Goal: Task Accomplishment & Management: Manage account settings

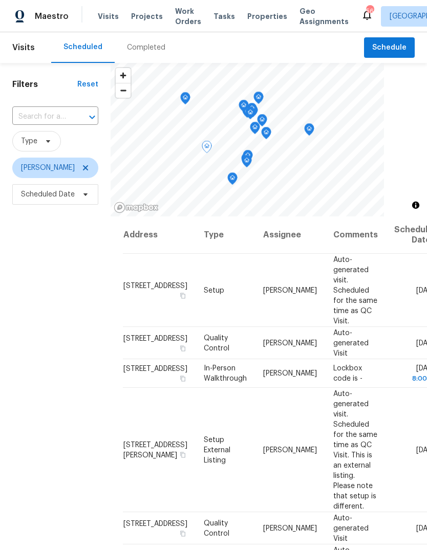
click at [0, 0] on icon at bounding box center [0, 0] width 0 height 0
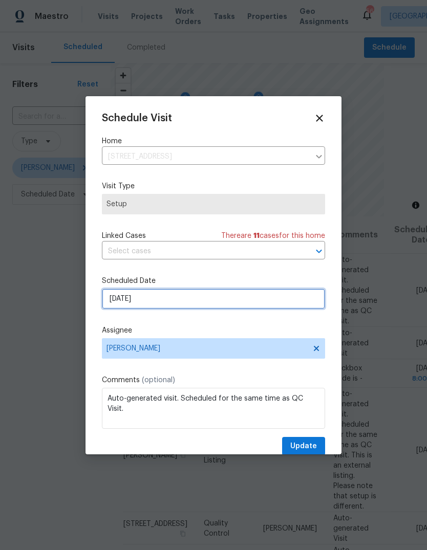
click at [157, 294] on input "9/24/2025" at bounding box center [213, 299] width 223 height 20
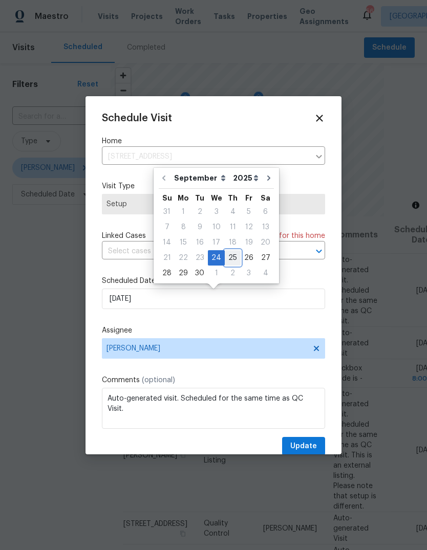
click at [232, 259] on div "25" at bounding box center [233, 258] width 16 height 14
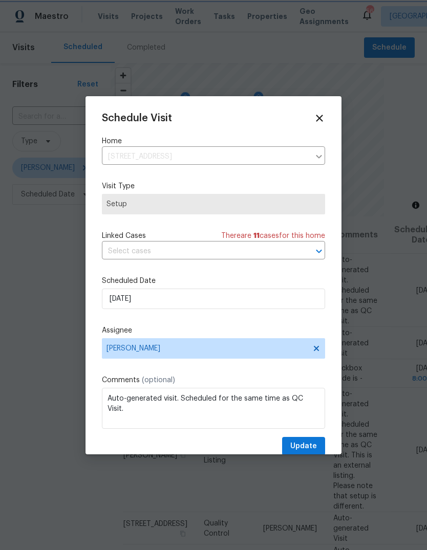
type input "9/25/2025"
click at [310, 448] on span "Update" at bounding box center [303, 446] width 27 height 13
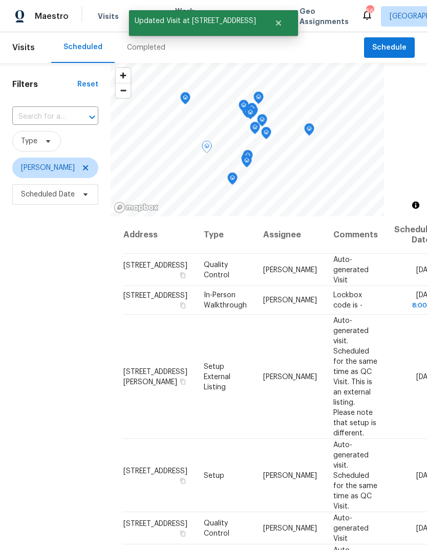
click at [0, 0] on icon at bounding box center [0, 0] width 0 height 0
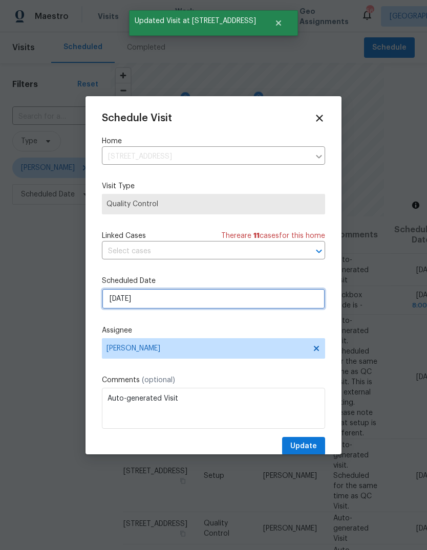
click at [165, 299] on input "9/24/2025" at bounding box center [213, 299] width 223 height 20
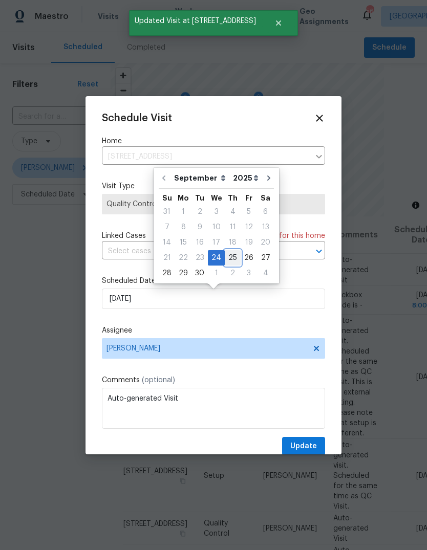
click at [232, 257] on div "25" at bounding box center [233, 258] width 16 height 14
type input "9/25/2025"
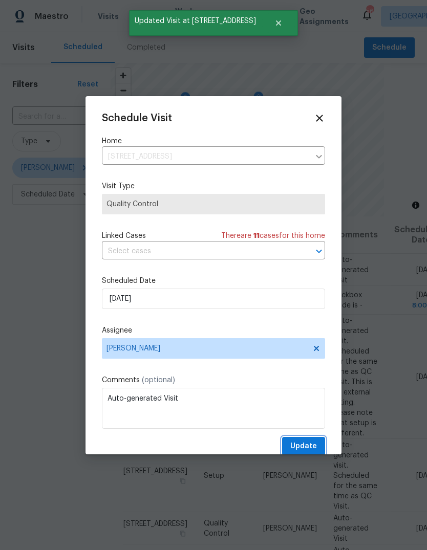
click at [310, 445] on span "Update" at bounding box center [303, 446] width 27 height 13
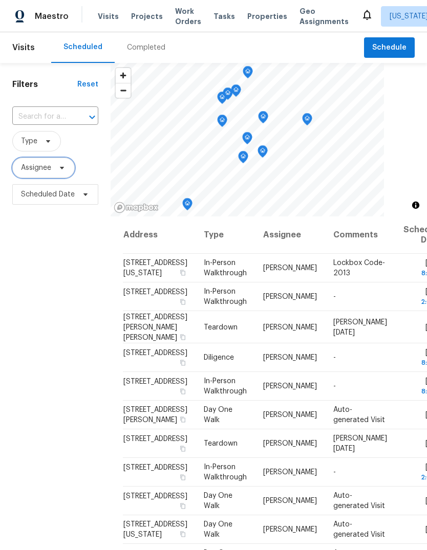
click at [60, 163] on span "Assignee" at bounding box center [43, 168] width 62 height 20
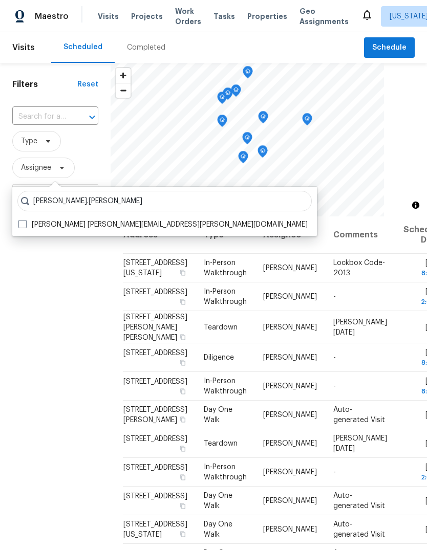
type input "[PERSON_NAME].[PERSON_NAME]"
click at [26, 226] on span at bounding box center [22, 224] width 8 height 8
click at [25, 226] on input "[PERSON_NAME] [PERSON_NAME][EMAIL_ADDRESS][PERSON_NAME][DOMAIN_NAME]" at bounding box center [21, 222] width 7 height 7
checkbox input "true"
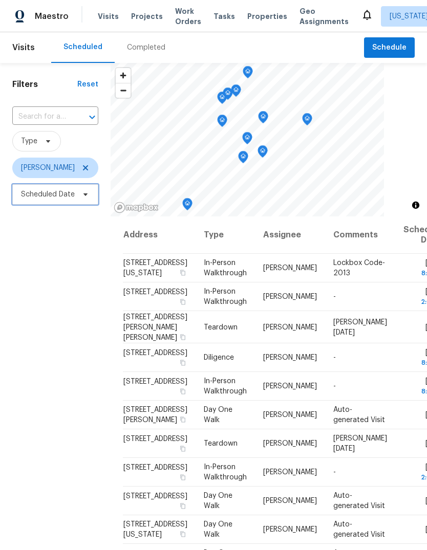
click at [35, 196] on span "Scheduled Date" at bounding box center [48, 194] width 54 height 10
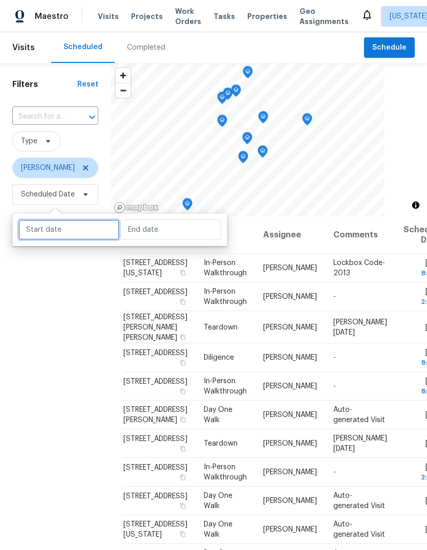
click at [42, 226] on input "text" at bounding box center [68, 229] width 101 height 20
select select "8"
select select "2025"
select select "9"
select select "2025"
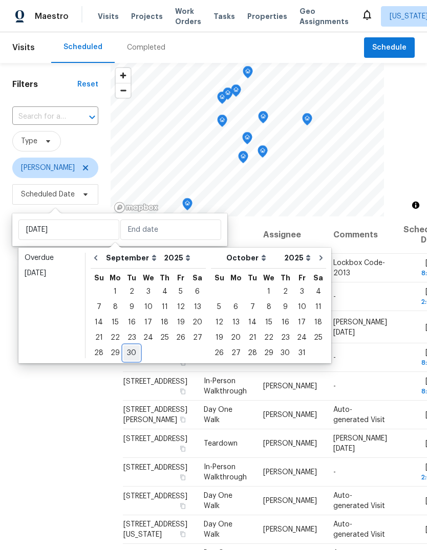
click at [128, 348] on div "30" at bounding box center [131, 353] width 16 height 14
type input "Tue, Sep 30"
click at [278, 294] on div "2" at bounding box center [285, 291] width 16 height 14
type input "[DATE]"
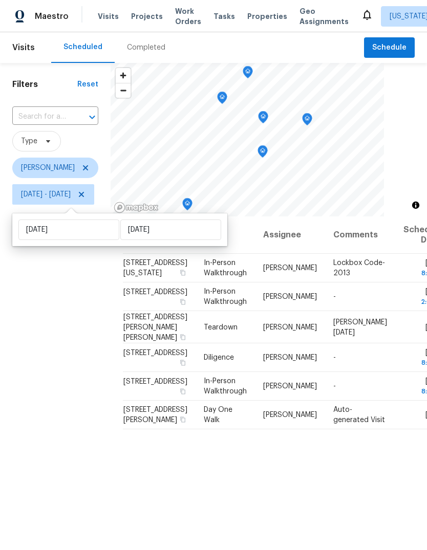
click at [111, 356] on div "Filters Reset ​ Type Jason Leeth Tue, Sep 30 - Thu, Oct 02" at bounding box center [55, 359] width 111 height 593
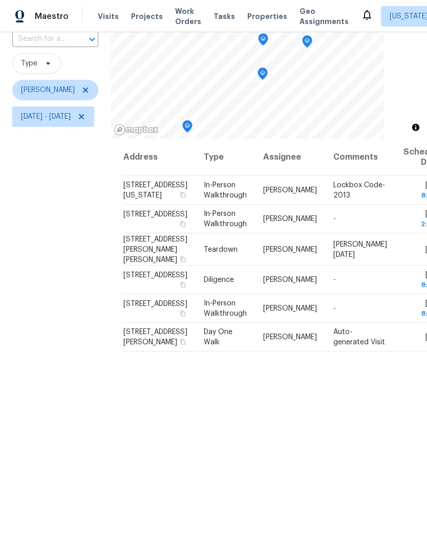
scroll to position [94, 0]
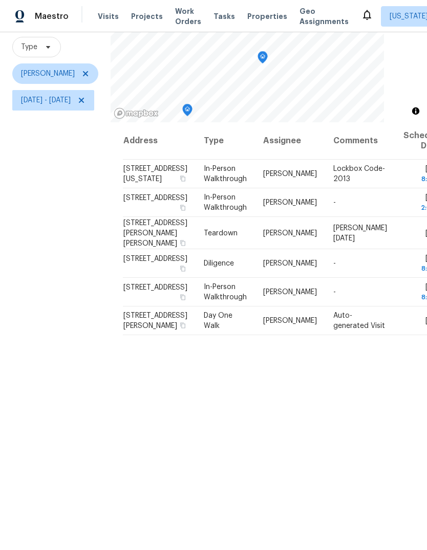
click at [0, 0] on icon at bounding box center [0, 0] width 0 height 0
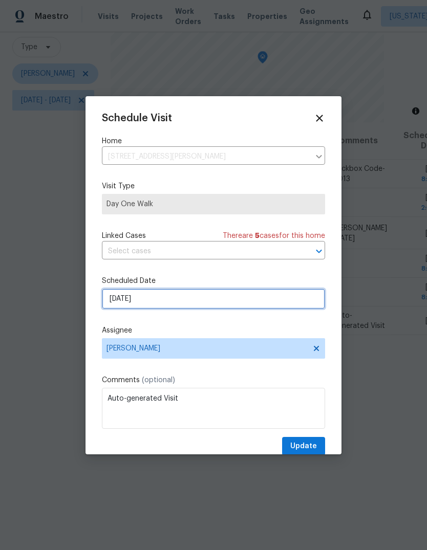
click at [167, 295] on input "10/2/2025" at bounding box center [213, 299] width 223 height 20
select select "9"
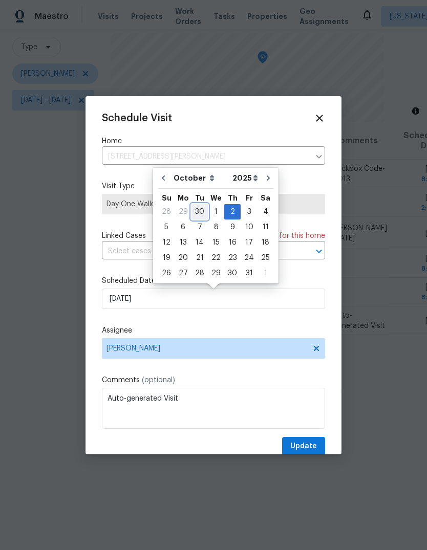
click at [202, 212] on div "30" at bounding box center [199, 212] width 16 height 14
type input "9/30/2025"
select select "8"
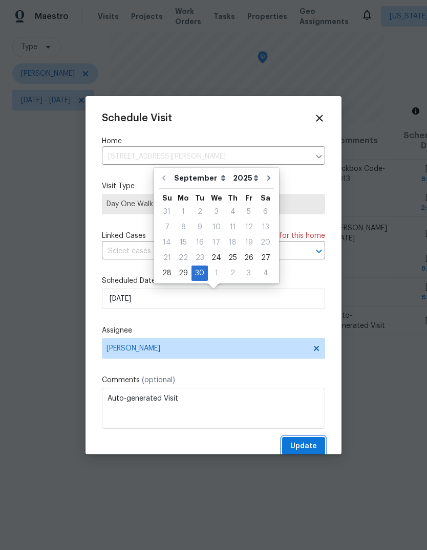
click at [305, 445] on span "Update" at bounding box center [303, 446] width 27 height 13
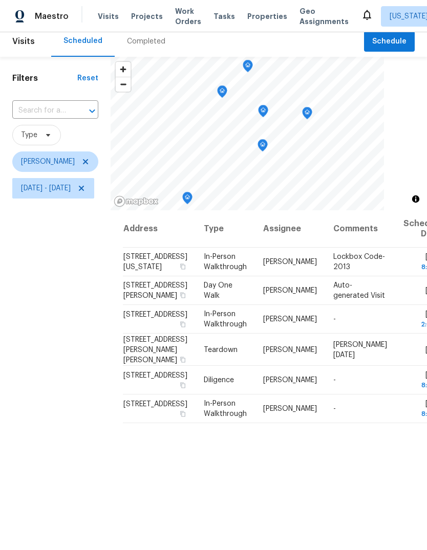
scroll to position [2, 0]
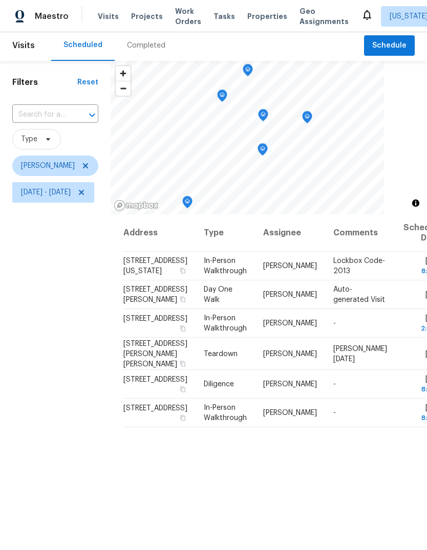
click at [130, 91] on span "Zoom out" at bounding box center [123, 88] width 15 height 14
click at [130, 69] on span "Zoom in" at bounding box center [123, 73] width 15 height 15
